Goal: Task Accomplishment & Management: Manage account settings

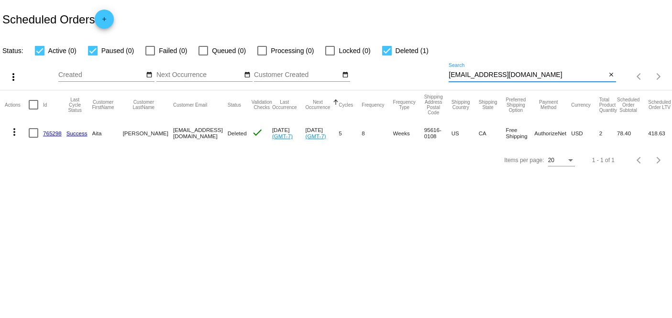
drag, startPoint x: 533, startPoint y: 78, endPoint x: 448, endPoint y: 80, distance: 84.7
click at [448, 80] on div "more_vert Aug Jan Feb Mar [DATE]" at bounding box center [336, 73] width 672 height 34
drag, startPoint x: 451, startPoint y: 78, endPoint x: 424, endPoint y: 80, distance: 27.8
click at [424, 80] on div "Aug Jan Feb Mar Apr Su Mo" at bounding box center [253, 76] width 391 height 27
drag, startPoint x: 506, startPoint y: 78, endPoint x: 428, endPoint y: 78, distance: 77.5
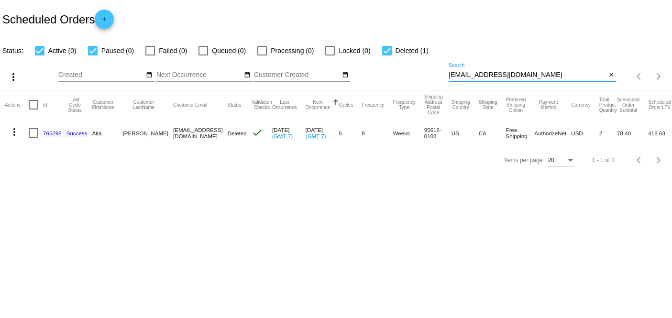
click at [428, 78] on div "more_vert Aug Jan Feb Mar [DATE]" at bounding box center [336, 73] width 672 height 34
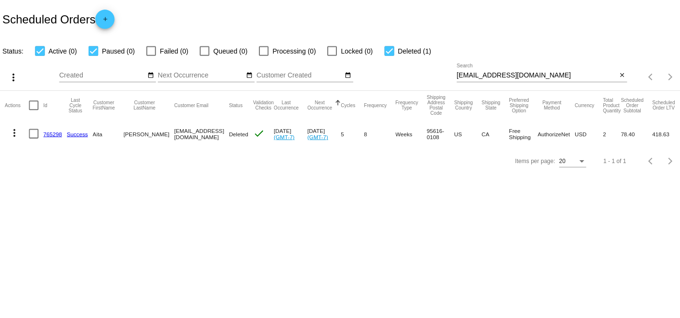
click at [551, 76] on input "[EMAIL_ADDRESS][DOMAIN_NAME]" at bounding box center [533, 75] width 159 height 8
click at [319, 162] on div "Items per page: 20 1 - 1 of 1" at bounding box center [336, 160] width 672 height 27
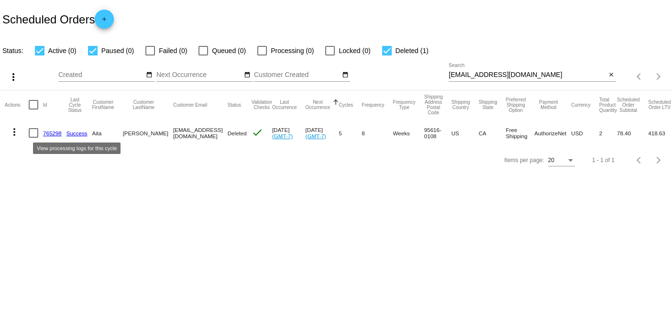
click at [77, 133] on link "Success" at bounding box center [77, 133] width 21 height 6
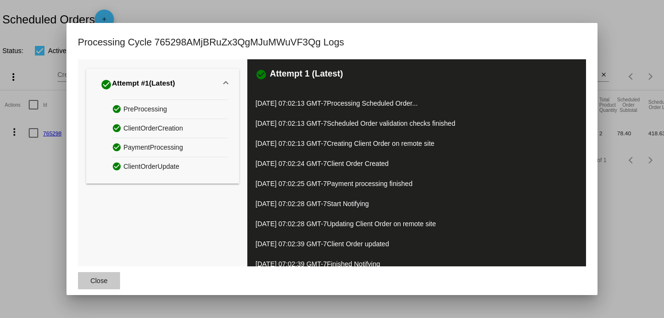
click at [95, 285] on button "Close" at bounding box center [99, 280] width 42 height 17
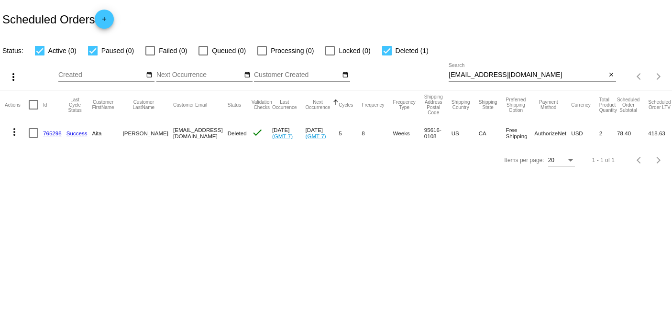
click at [55, 130] on link "765298" at bounding box center [52, 133] width 19 height 6
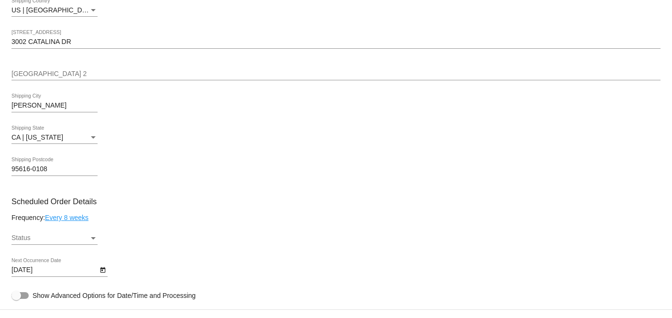
scroll to position [304, 0]
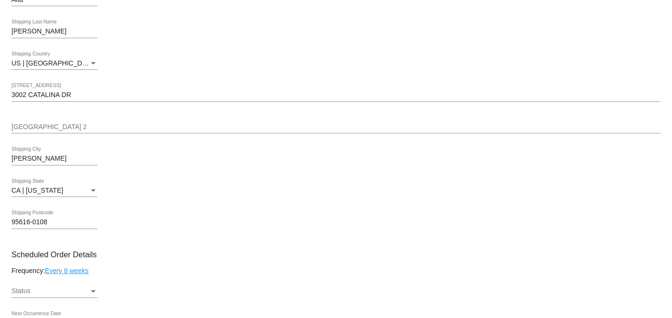
click at [58, 268] on link "Every 8 weeks" at bounding box center [67, 271] width 44 height 8
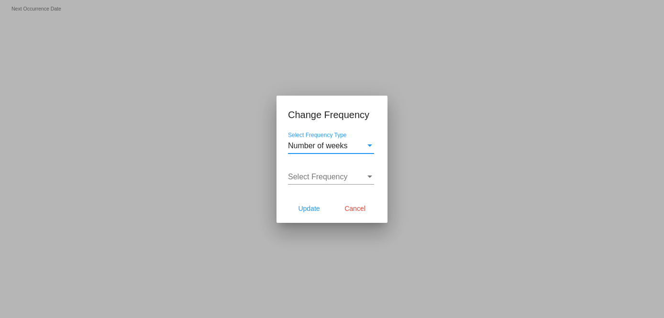
click at [332, 144] on span "Number of weeks" at bounding box center [318, 146] width 60 height 8
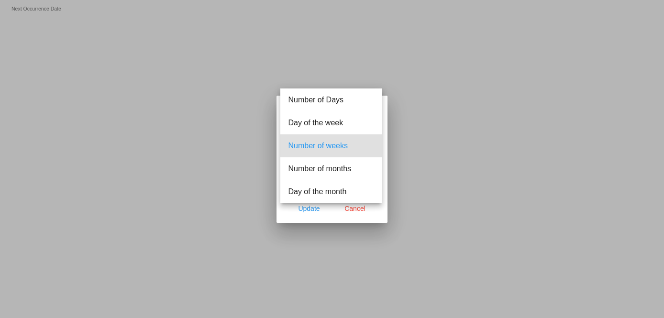
click at [439, 123] on div at bounding box center [332, 159] width 664 height 318
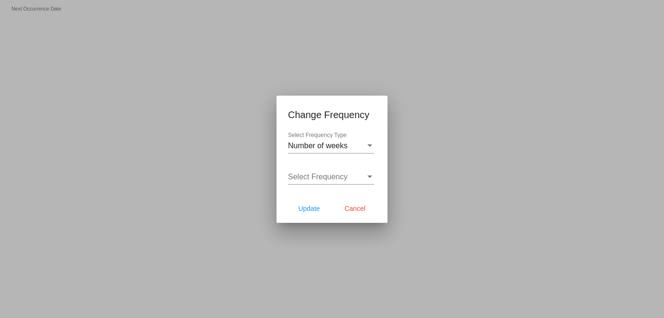
click at [314, 183] on div "Select Frequency Select Frequency" at bounding box center [331, 174] width 86 height 22
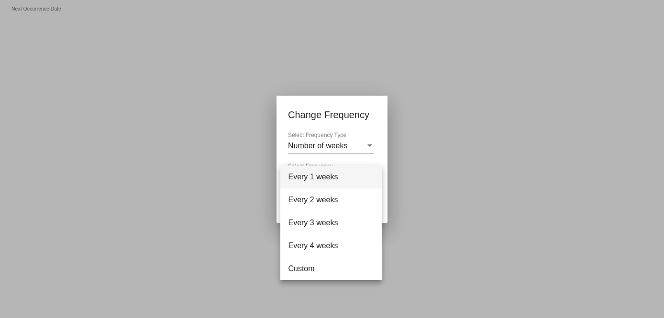
click at [458, 142] on div at bounding box center [332, 159] width 664 height 318
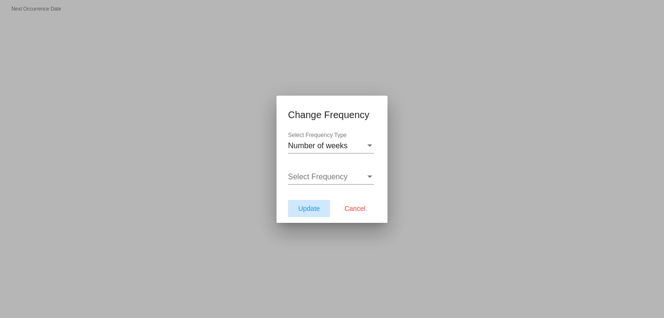
click at [313, 211] on span "Update" at bounding box center [309, 209] width 22 height 8
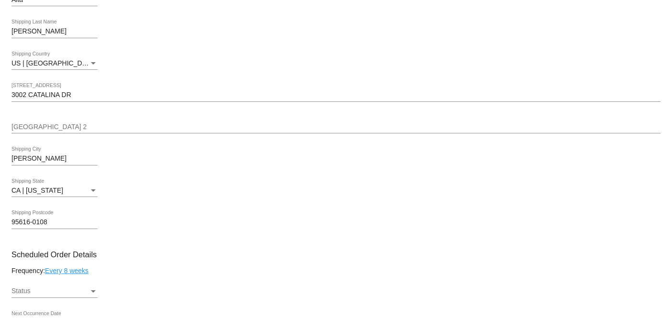
type input "10/18/2025"
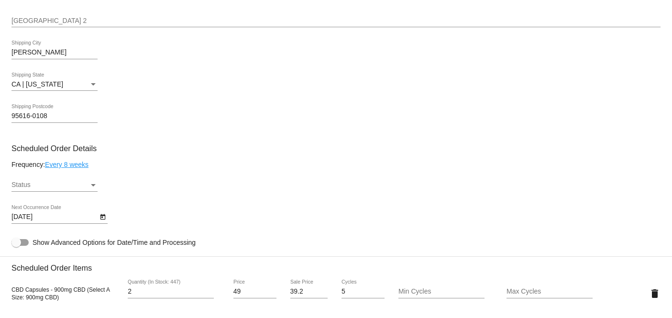
scroll to position [464, 0]
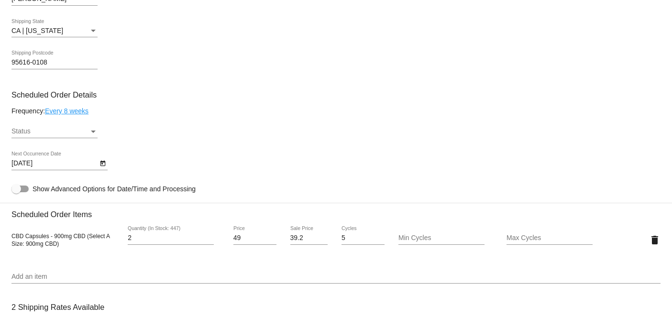
click at [89, 132] on div "Status" at bounding box center [93, 132] width 9 height 8
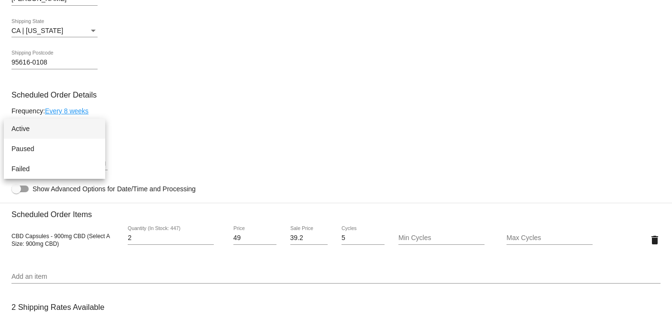
click at [176, 103] on div at bounding box center [336, 159] width 672 height 318
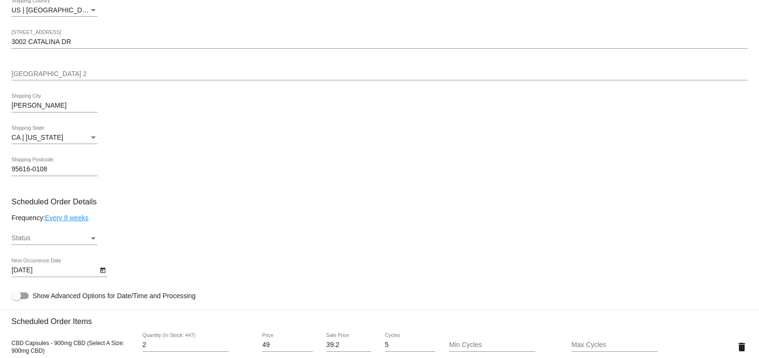
scroll to position [357, 0]
